Goal: Information Seeking & Learning: Learn about a topic

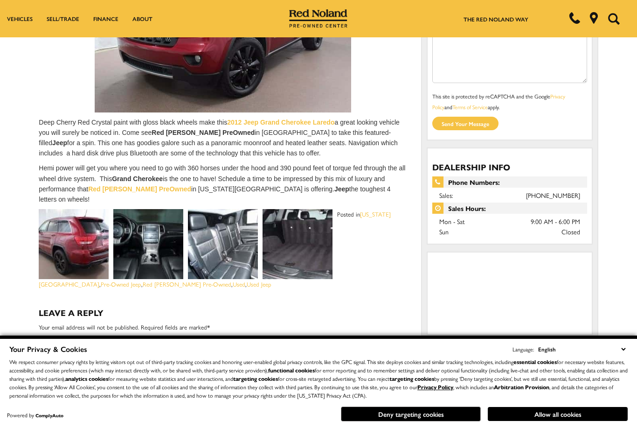
scroll to position [174, 0]
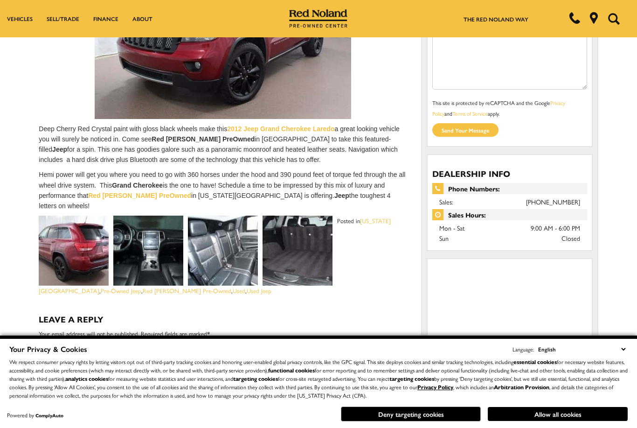
click at [364, 210] on p "Hemi power will get you where you need to go with 360 horses under the hood and…" at bounding box center [223, 189] width 369 height 41
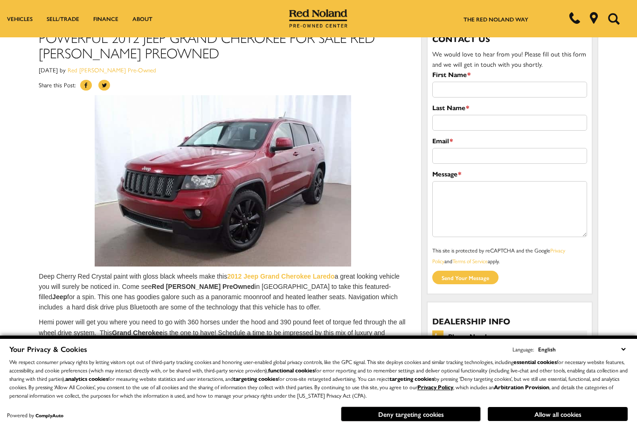
scroll to position [0, 0]
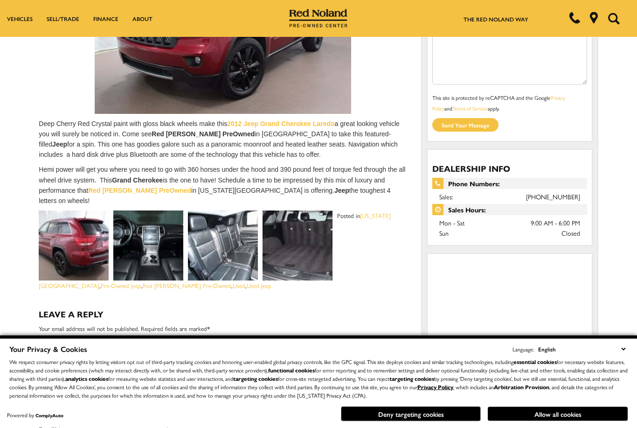
click at [311, 263] on img at bounding box center [298, 246] width 70 height 70
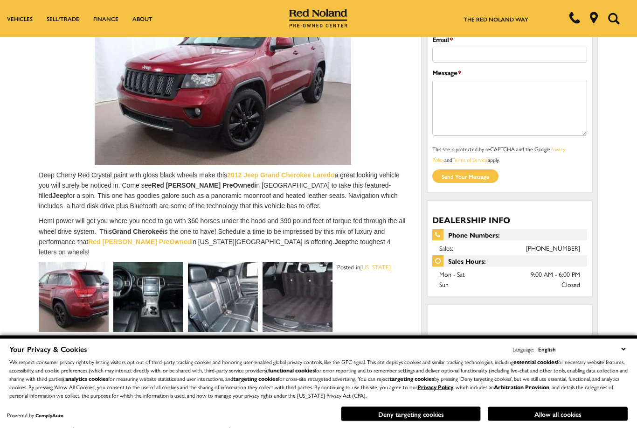
click at [217, 320] on img at bounding box center [223, 297] width 70 height 70
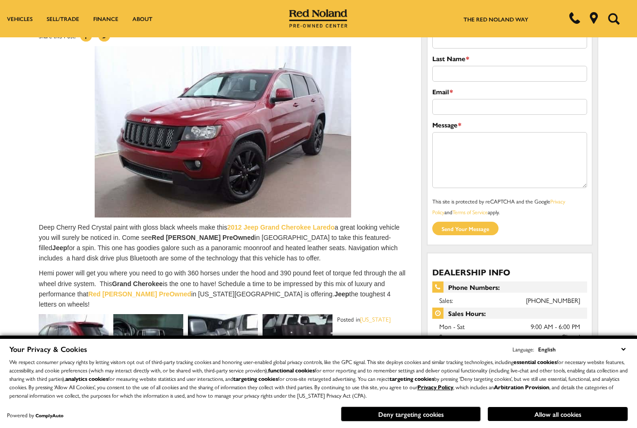
scroll to position [0, 0]
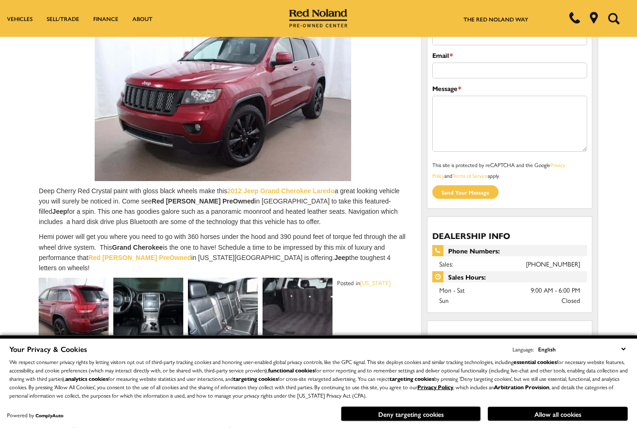
scroll to position [112, 0]
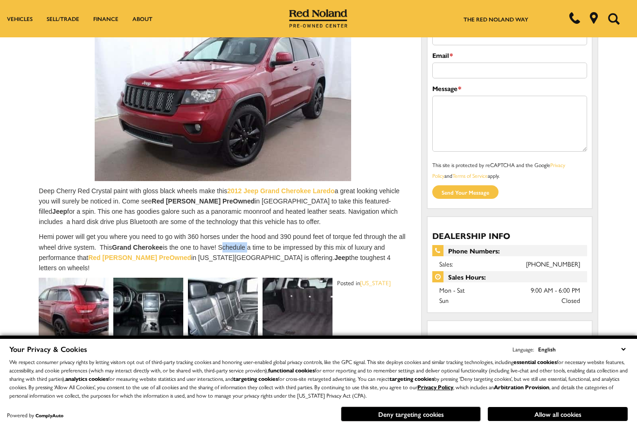
click at [231, 348] on link "Red [PERSON_NAME] Pre-Owned" at bounding box center [187, 352] width 89 height 9
